Goal: Information Seeking & Learning: Stay updated

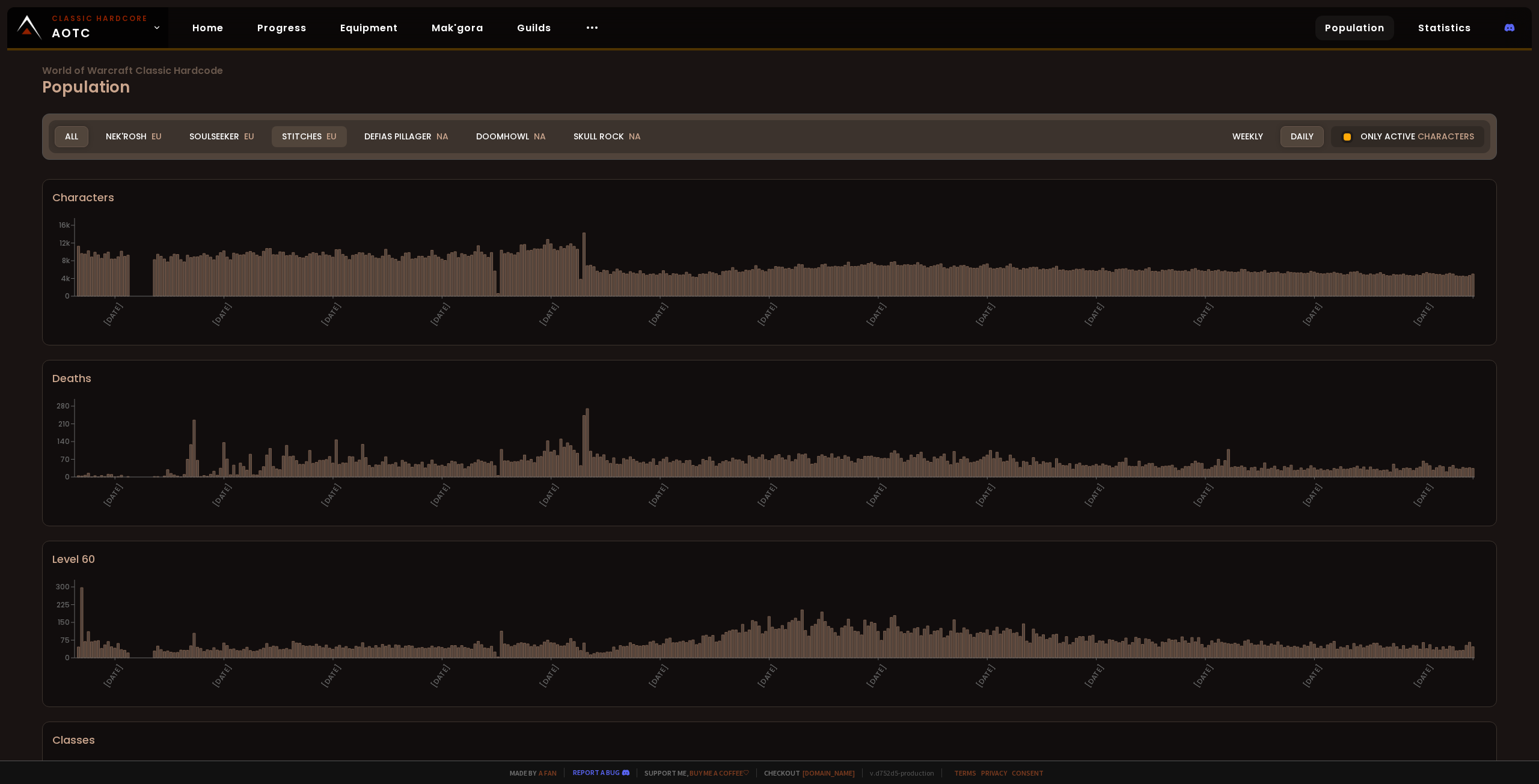
click at [300, 129] on div "Stitches EU" at bounding box center [309, 136] width 75 height 21
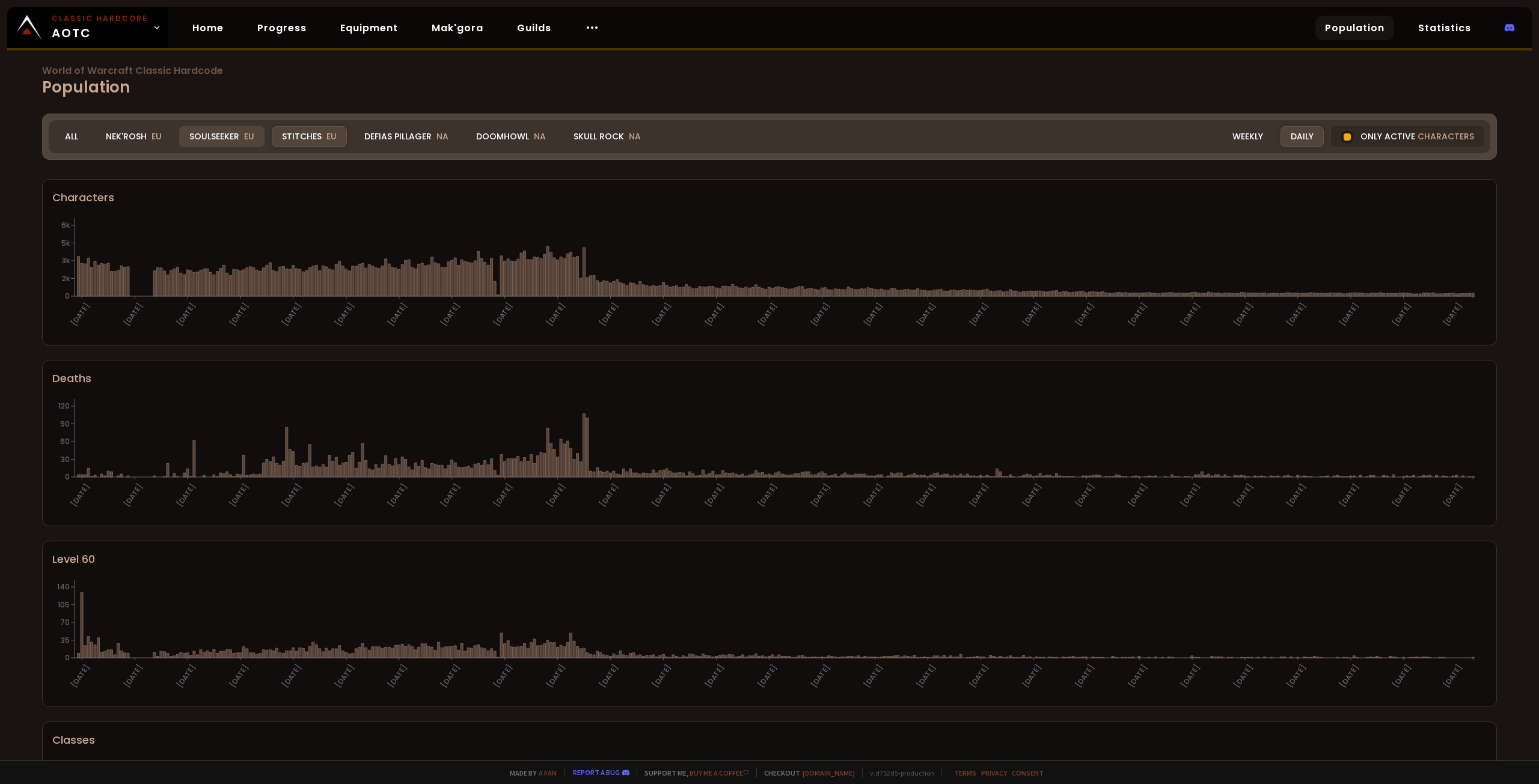
click at [214, 133] on div "Soulseeker EU" at bounding box center [222, 136] width 85 height 21
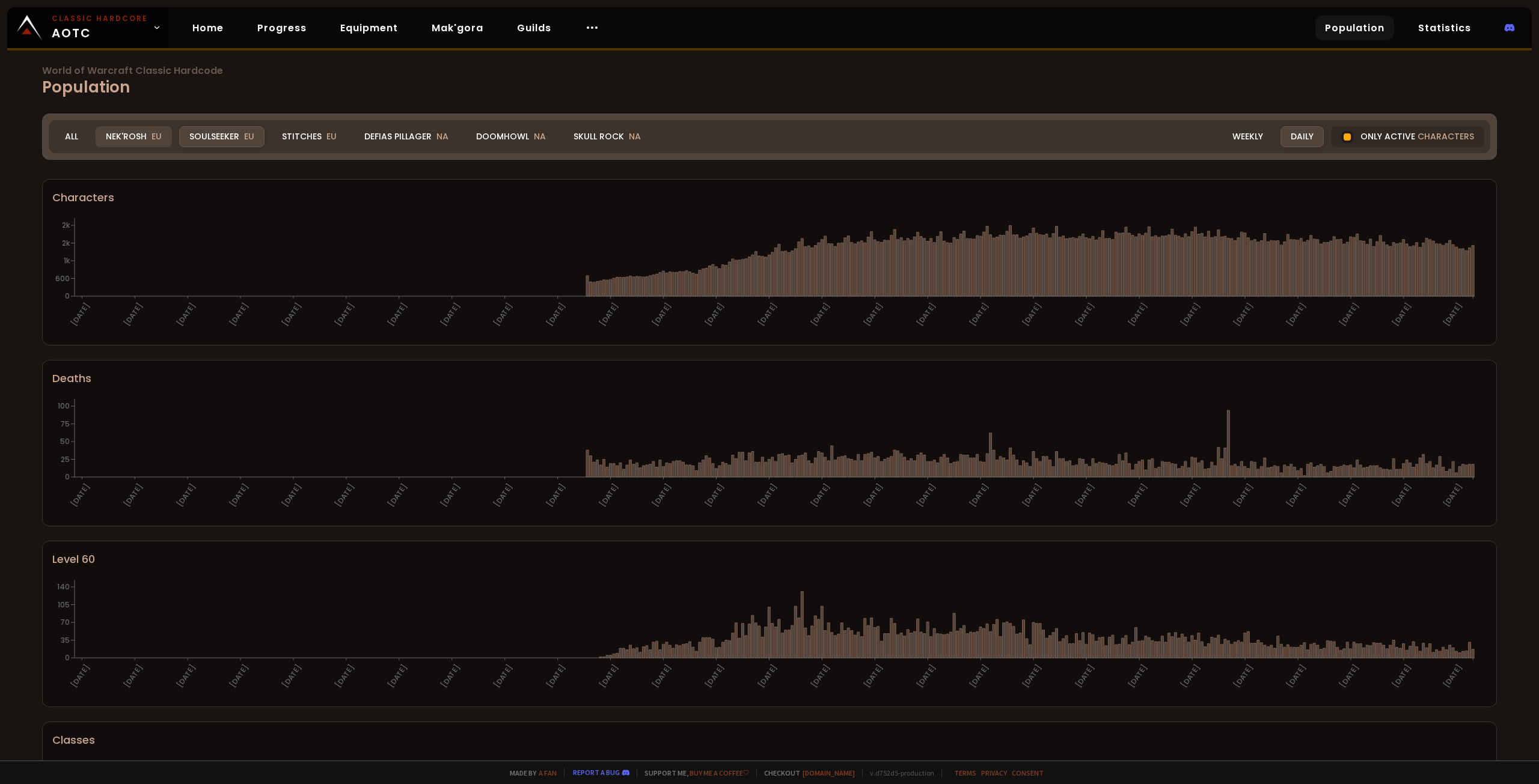
click at [138, 134] on div "Nek'Rosh EU" at bounding box center [133, 136] width 76 height 21
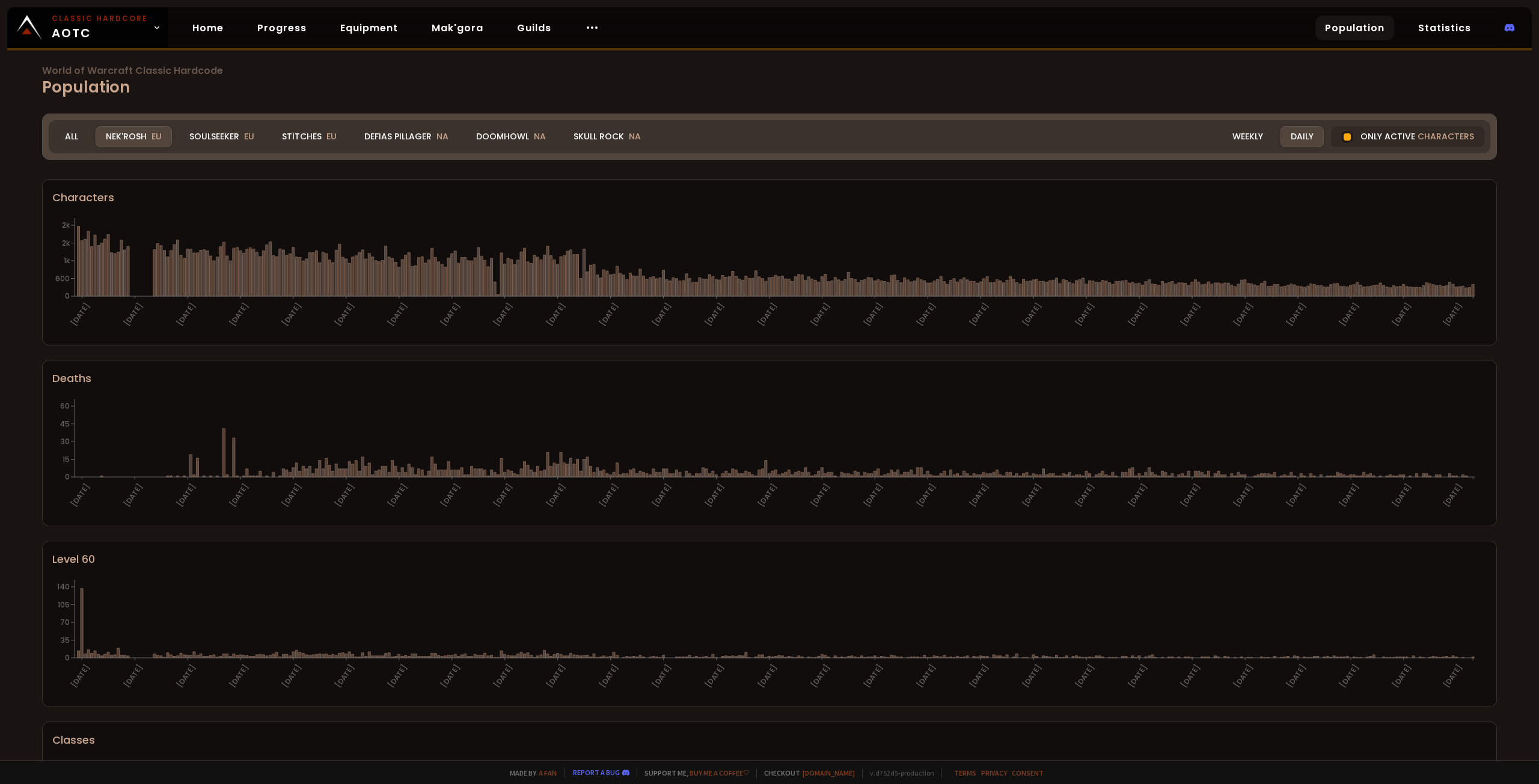
click at [172, 138] on div "Realm Nek'Rosh All Nek'Rosh EU Soulseeker EU Stitches EU Defias Pillager NA Doo…" at bounding box center [353, 136] width 597 height 21
click at [205, 136] on div "Soulseeker EU" at bounding box center [222, 136] width 85 height 21
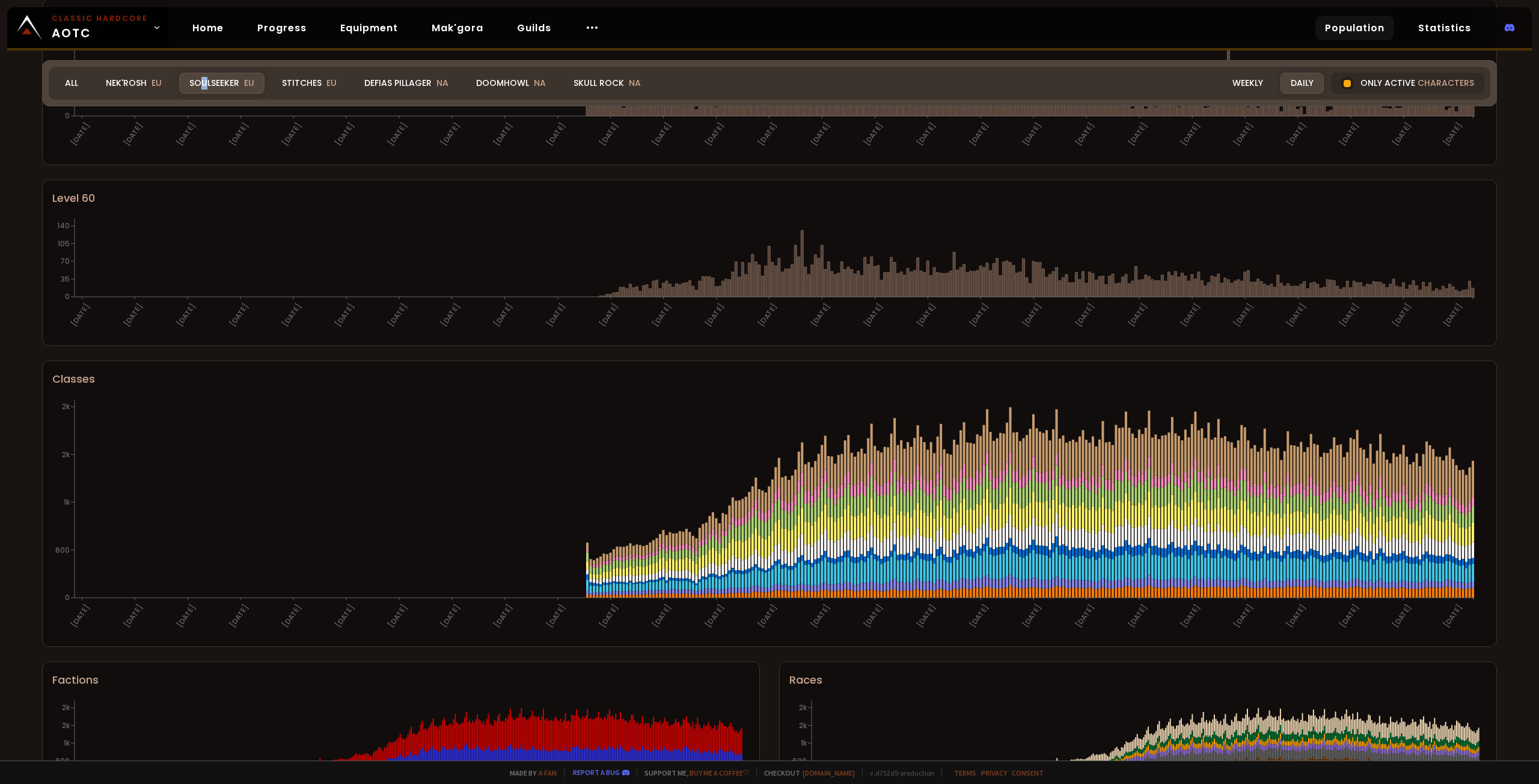
scroll to position [442, 0]
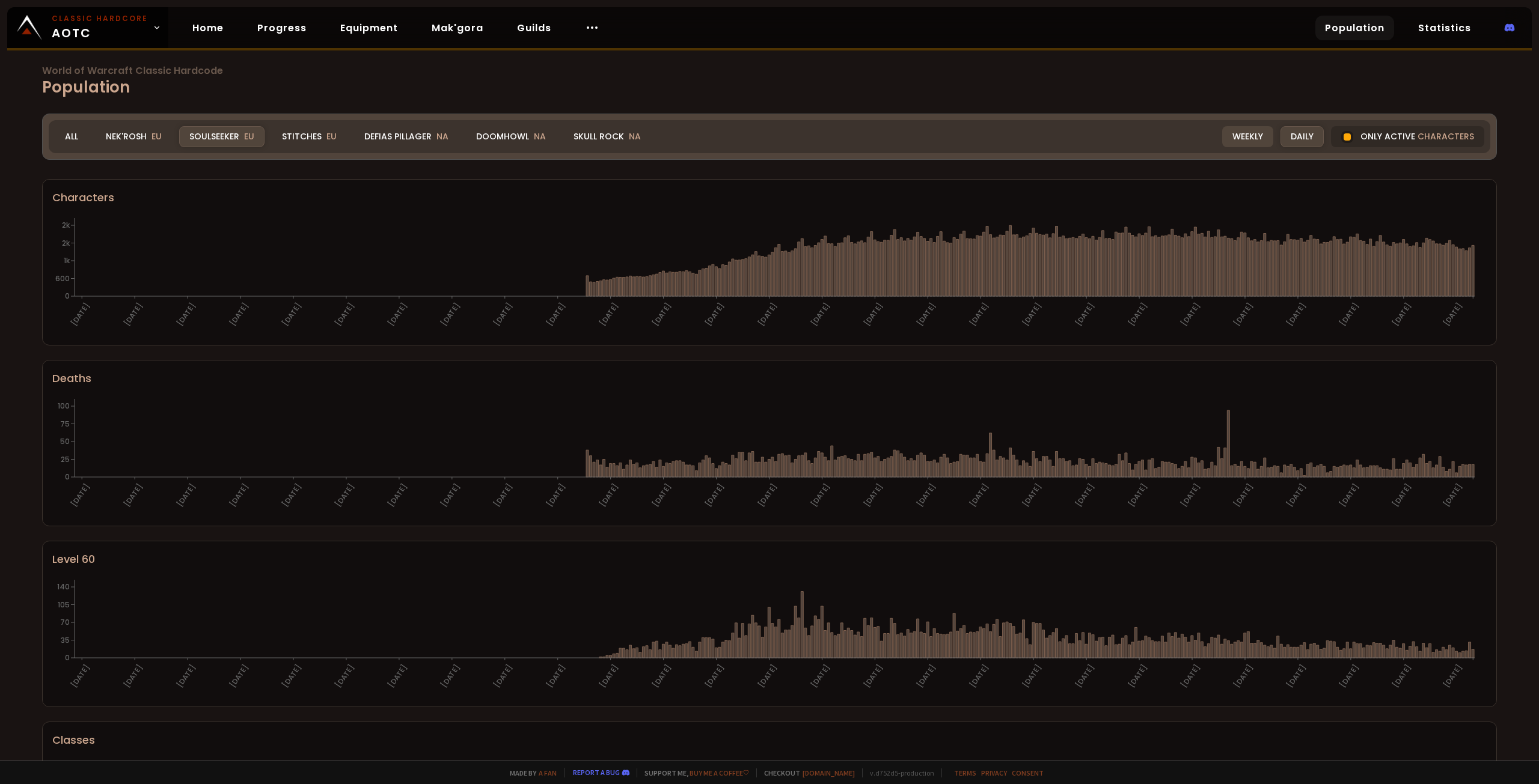
click at [1234, 136] on div "Weekly" at bounding box center [1248, 136] width 51 height 21
